Goal: Navigation & Orientation: Find specific page/section

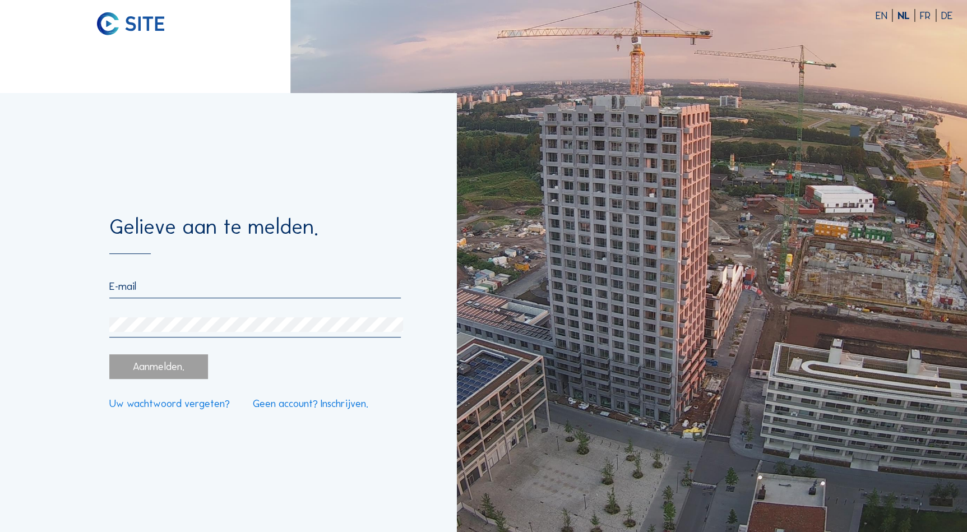
type input "[EMAIL_ADDRESS][DOMAIN_NAME]"
click at [143, 365] on div "Aanmelden." at bounding box center [158, 366] width 99 height 25
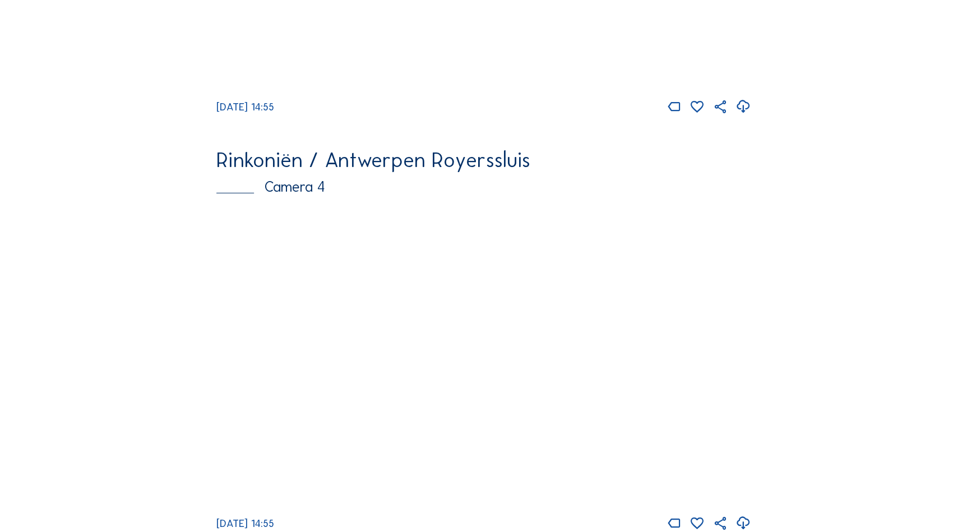
scroll to position [1695, 0]
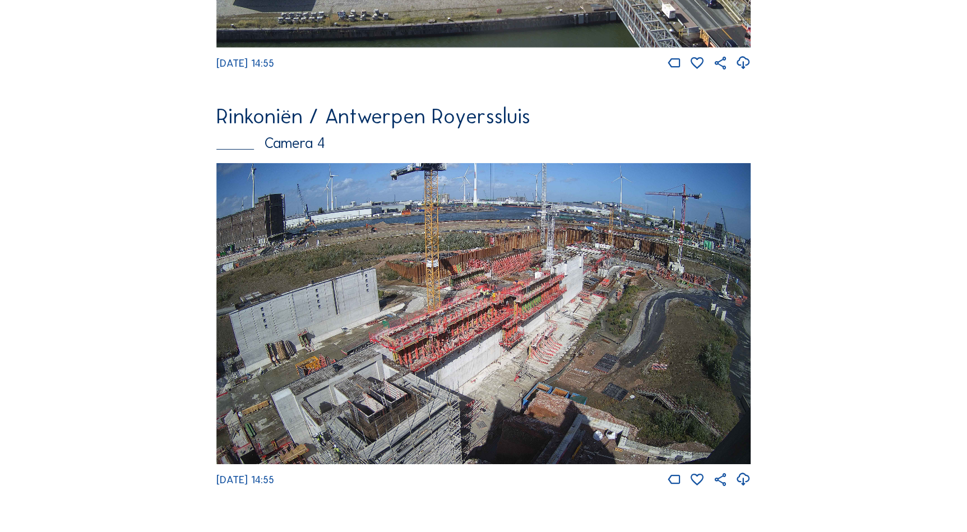
click at [499, 364] on img at bounding box center [483, 313] width 535 height 301
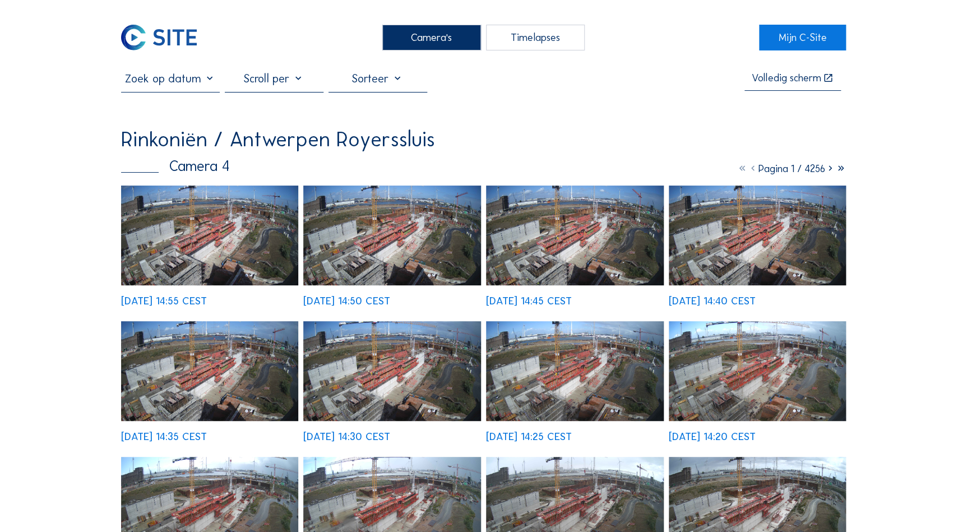
click at [191, 234] on img at bounding box center [210, 236] width 178 height 100
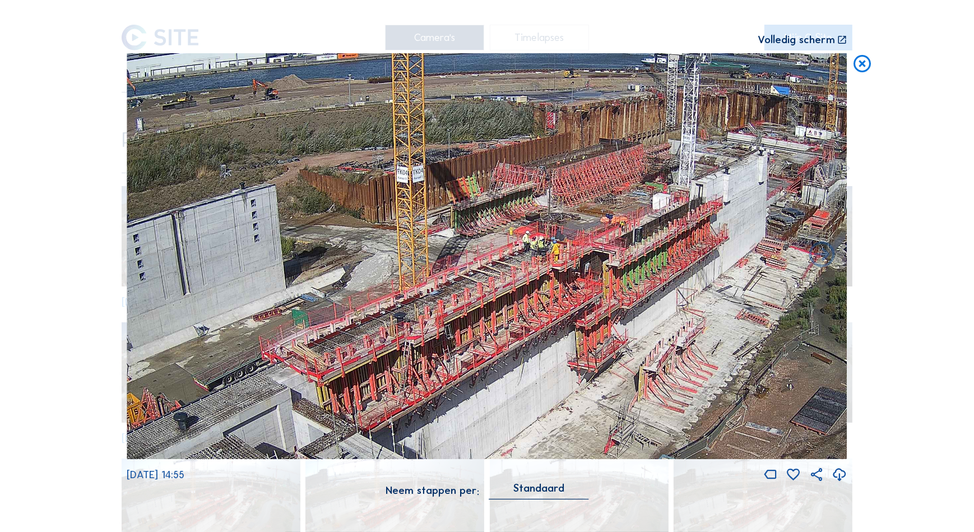
drag, startPoint x: 729, startPoint y: 178, endPoint x: 660, endPoint y: 235, distance: 89.1
click at [661, 235] on img at bounding box center [487, 255] width 721 height 405
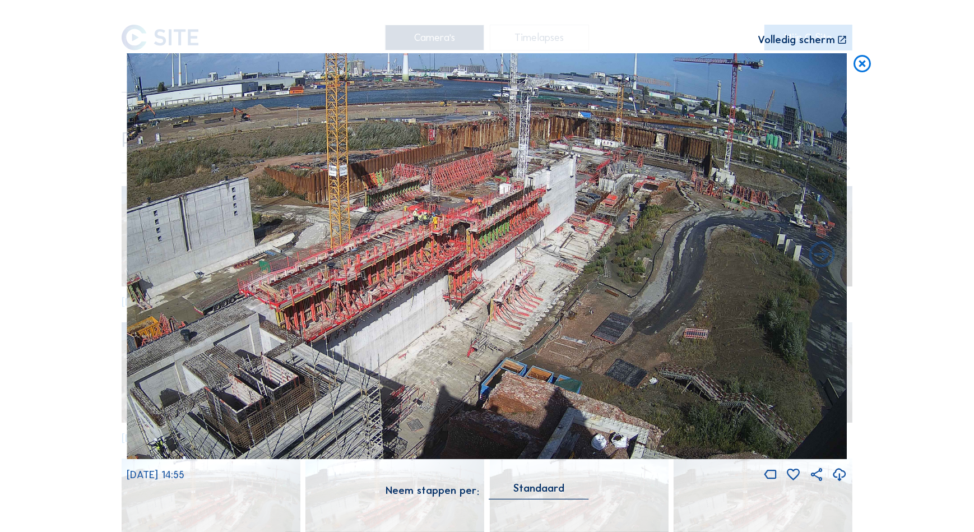
drag, startPoint x: 807, startPoint y: 199, endPoint x: 575, endPoint y: 189, distance: 232.8
click at [575, 189] on img at bounding box center [487, 255] width 721 height 405
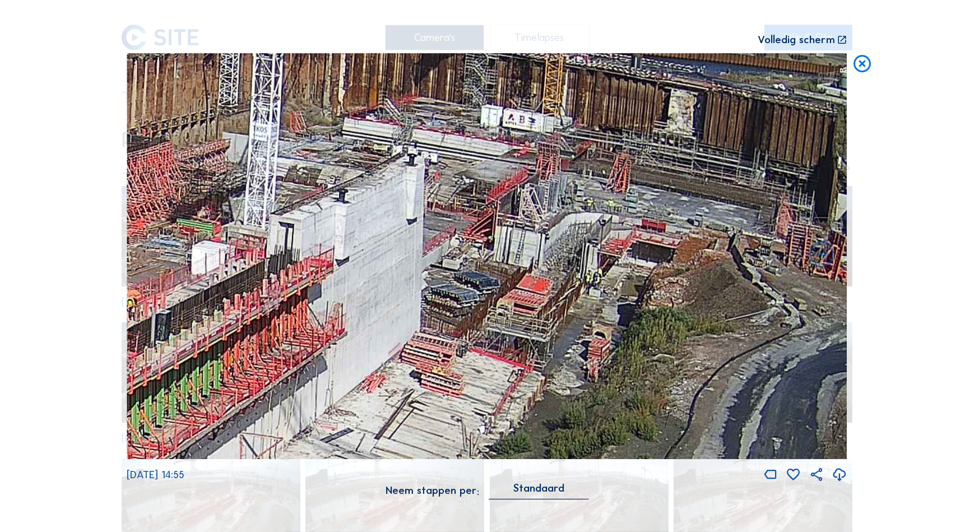
click at [861, 64] on icon at bounding box center [862, 63] width 21 height 21
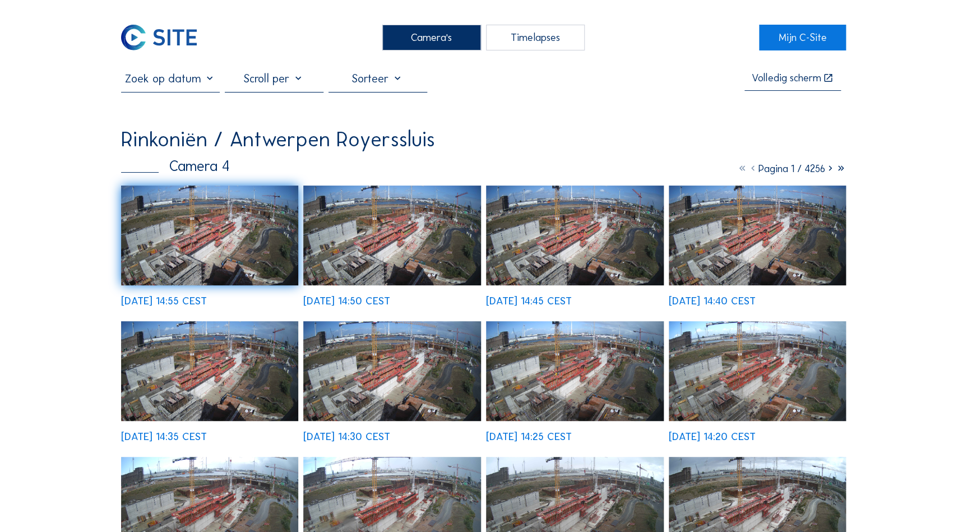
click at [443, 30] on div "Camera's" at bounding box center [431, 37] width 99 height 25
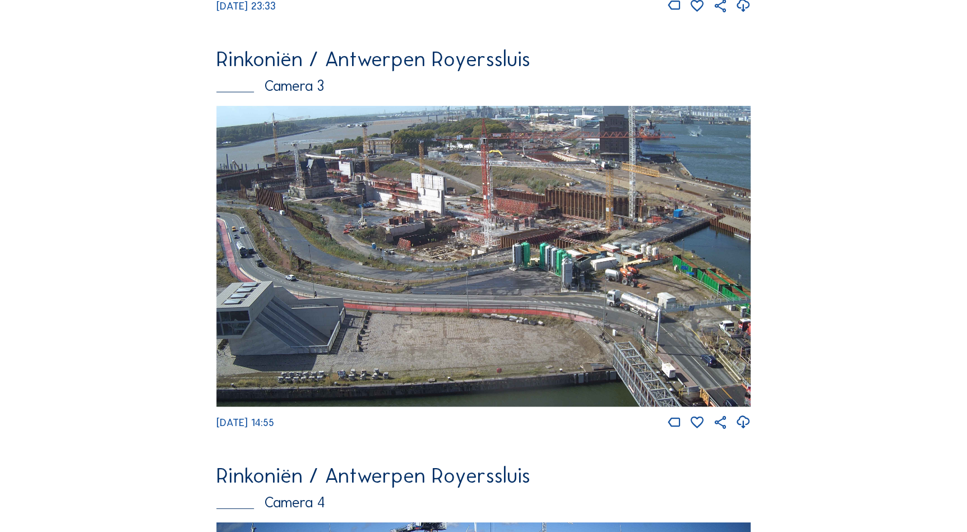
click at [448, 220] on img at bounding box center [483, 256] width 535 height 301
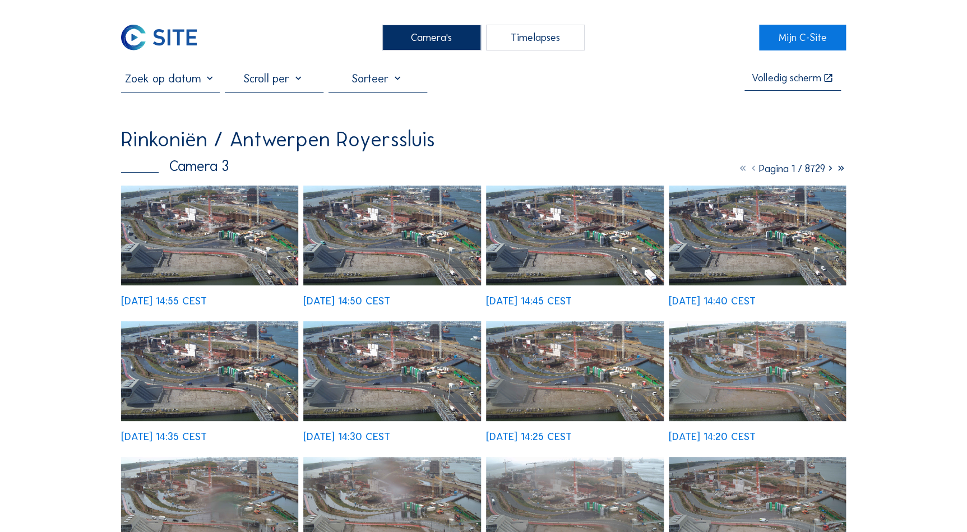
click at [376, 247] on img at bounding box center [392, 236] width 178 height 100
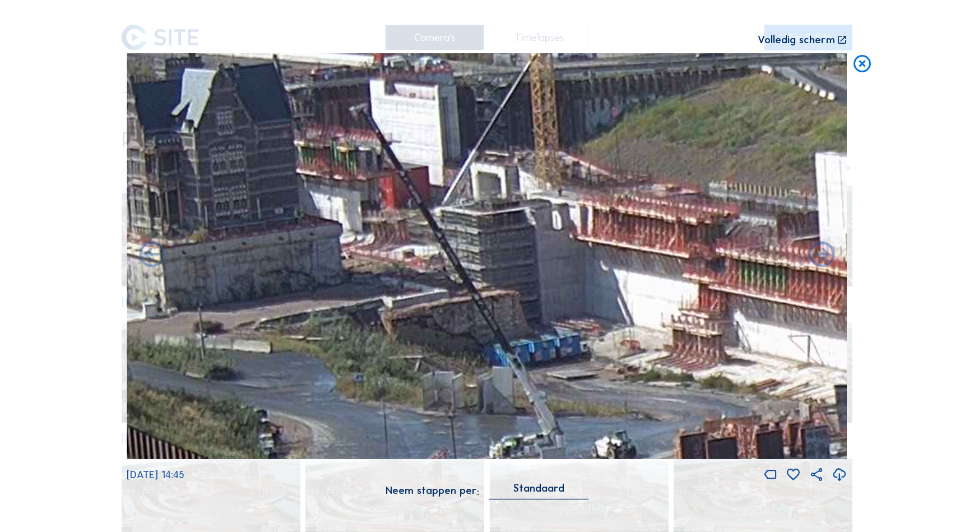
drag, startPoint x: 155, startPoint y: 119, endPoint x: 344, endPoint y: 162, distance: 193.6
click at [344, 162] on img at bounding box center [487, 255] width 721 height 405
click at [860, 64] on icon at bounding box center [862, 63] width 21 height 21
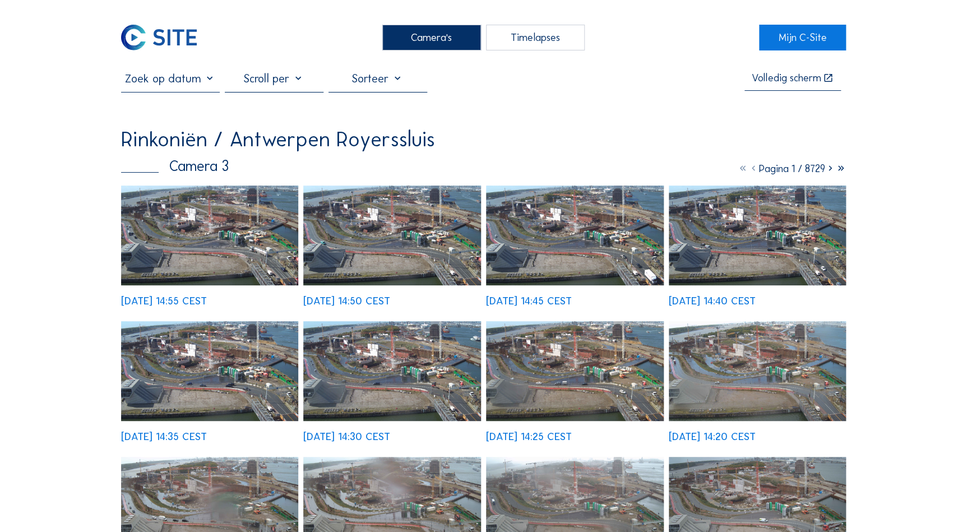
click at [438, 41] on div "Camera's" at bounding box center [431, 37] width 99 height 25
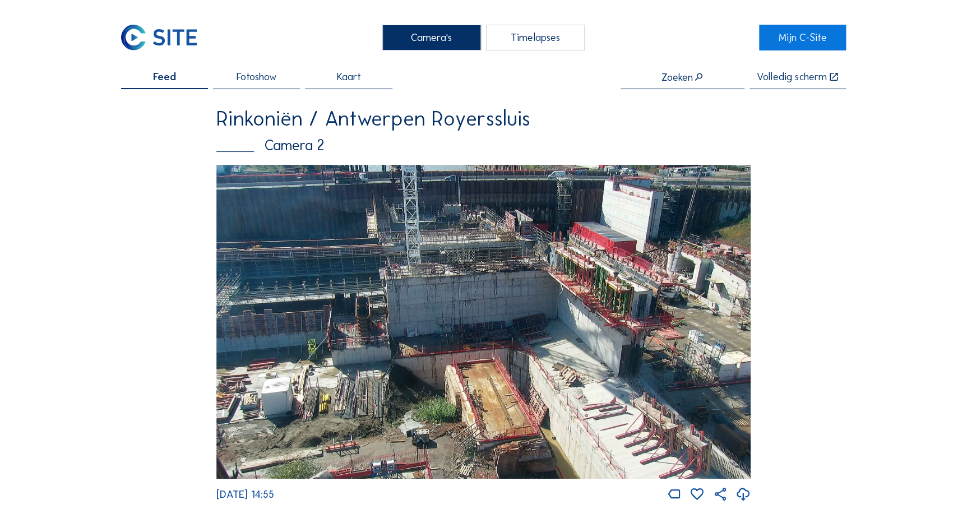
click at [432, 35] on div "Camera's" at bounding box center [431, 37] width 99 height 25
click at [457, 42] on div "Camera's" at bounding box center [431, 37] width 99 height 25
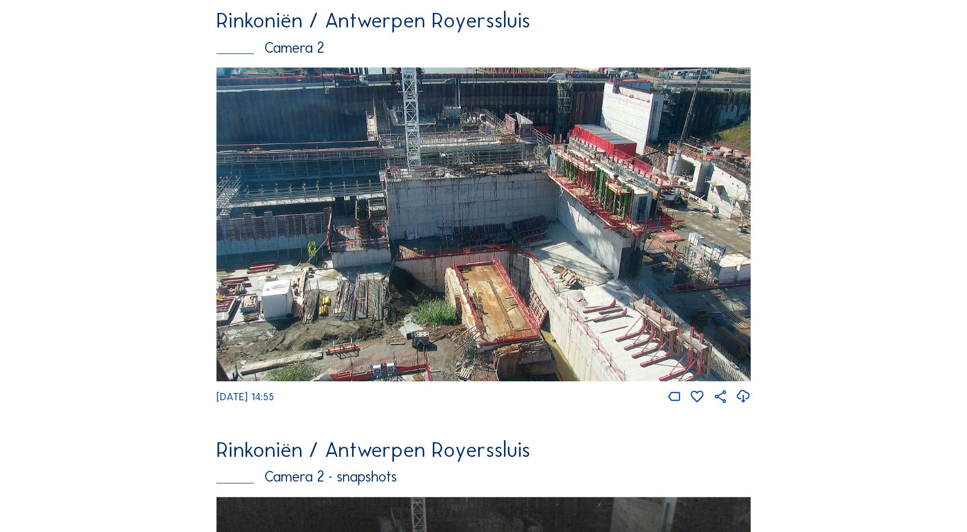
scroll to position [472, 0]
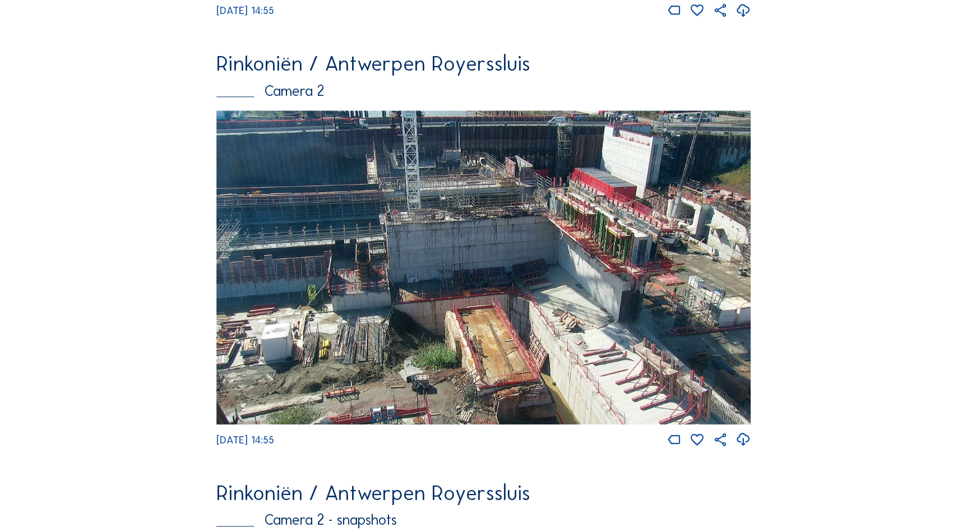
click at [476, 201] on img at bounding box center [483, 266] width 535 height 313
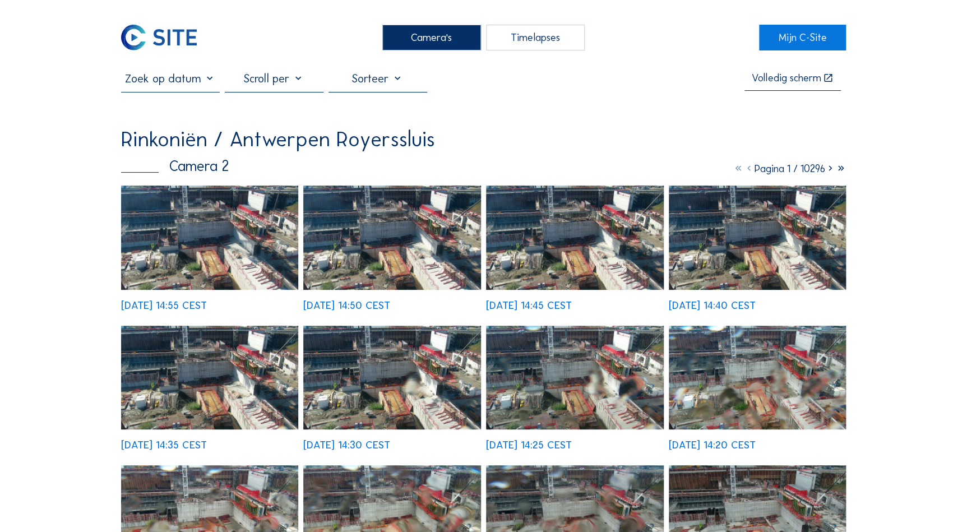
click at [239, 226] on img at bounding box center [210, 238] width 178 height 104
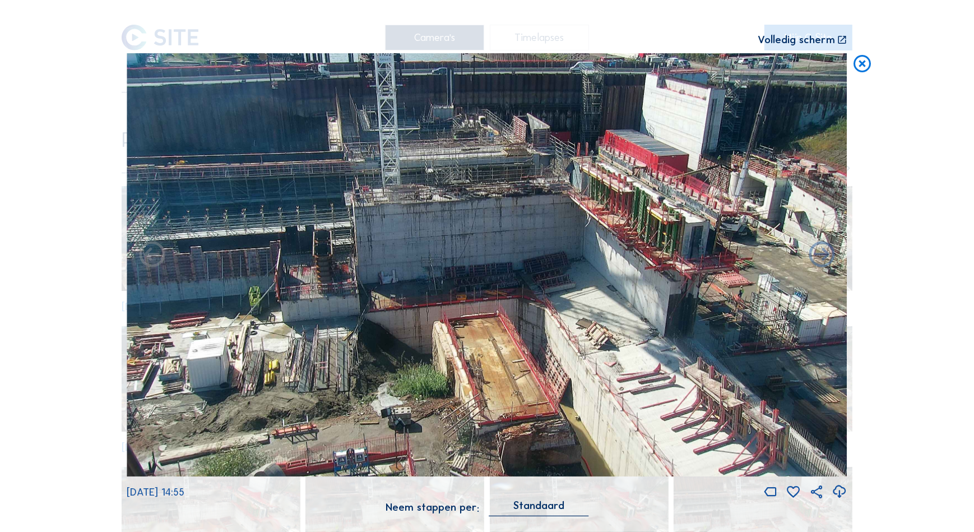
click at [866, 59] on icon at bounding box center [862, 63] width 21 height 21
